Goal: Find specific page/section: Find specific page/section

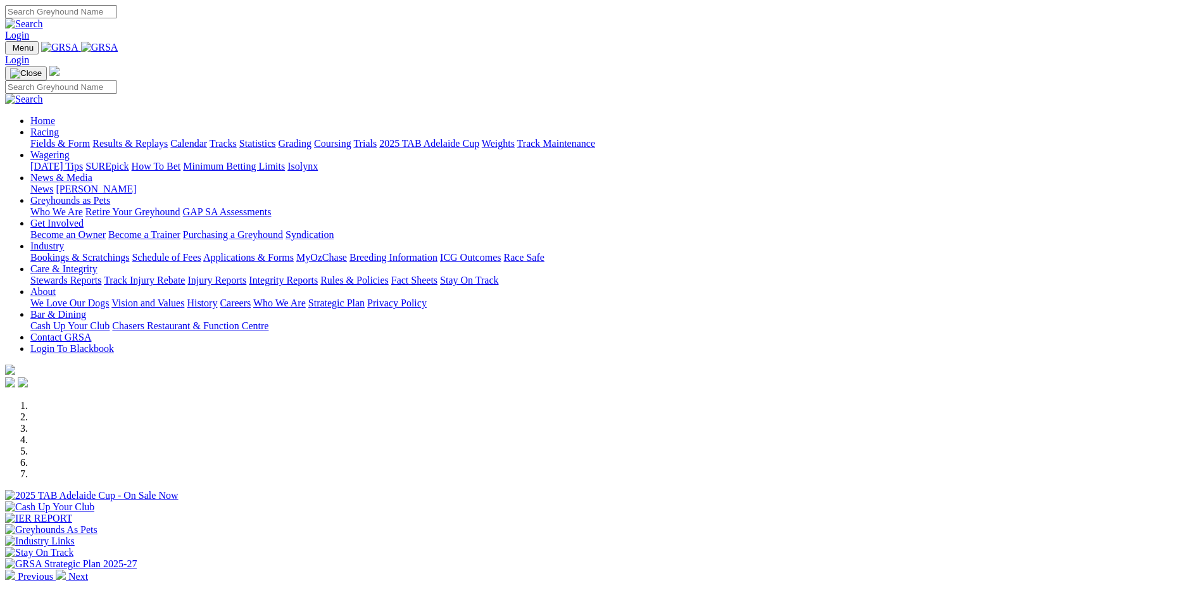
click at [207, 138] on link "Calendar" at bounding box center [188, 143] width 37 height 11
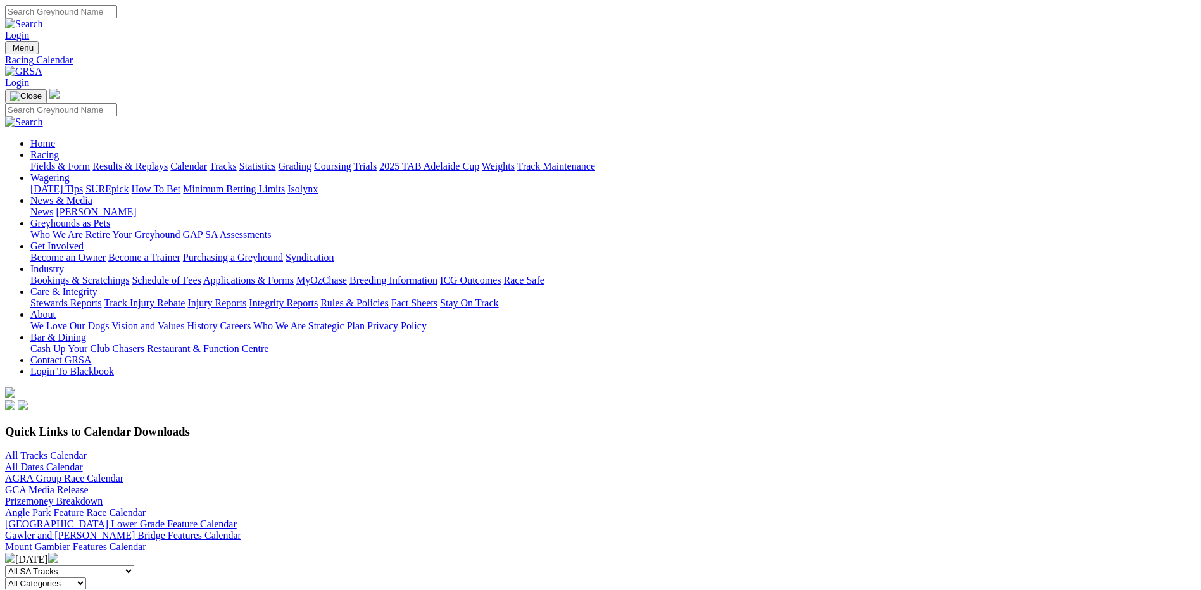
click at [87, 450] on link "All Tracks Calendar" at bounding box center [46, 455] width 82 height 11
